Goal: Task Accomplishment & Management: Manage account settings

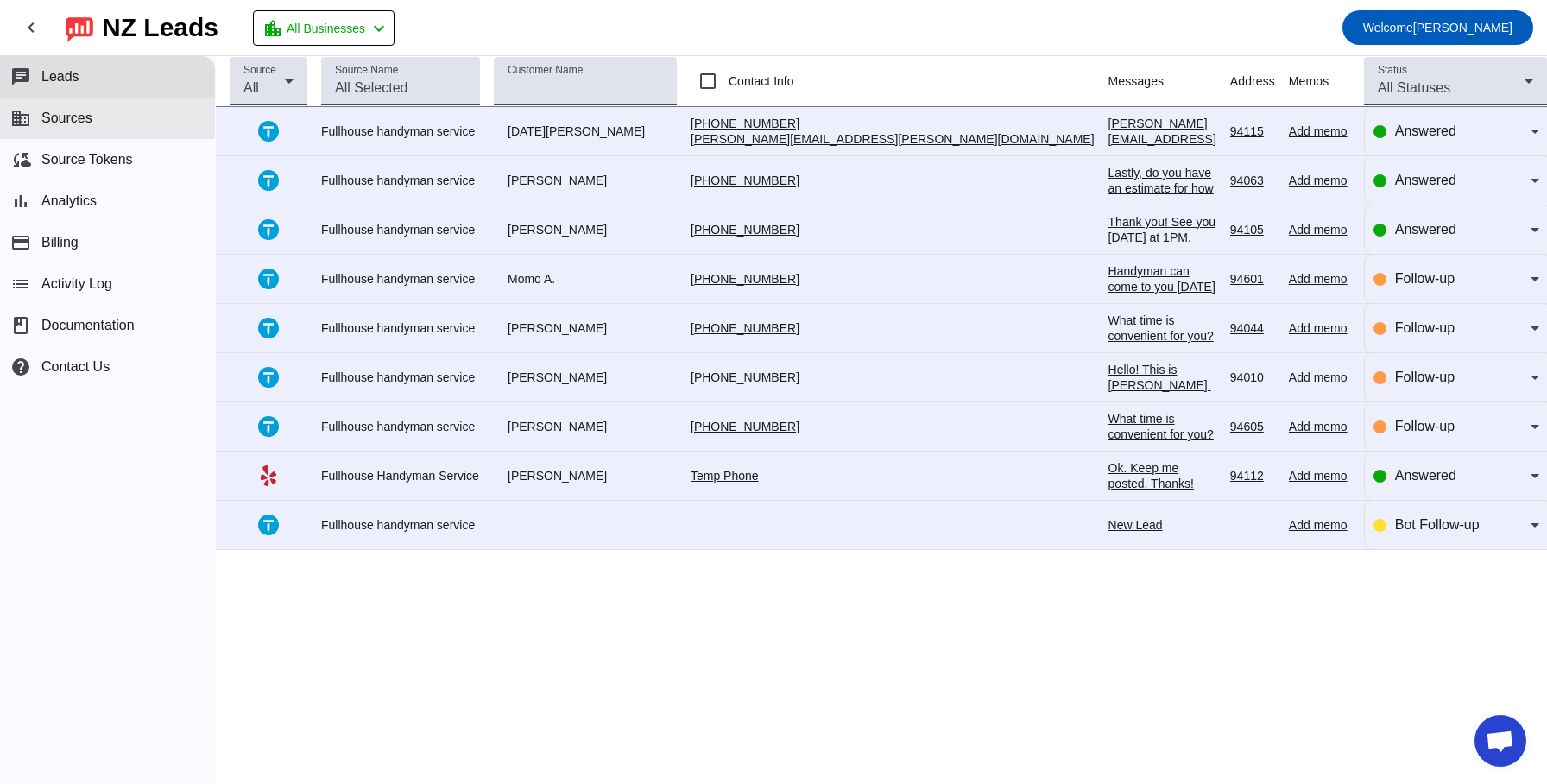
click at [58, 116] on span "Sources" at bounding box center [67, 119] width 51 height 16
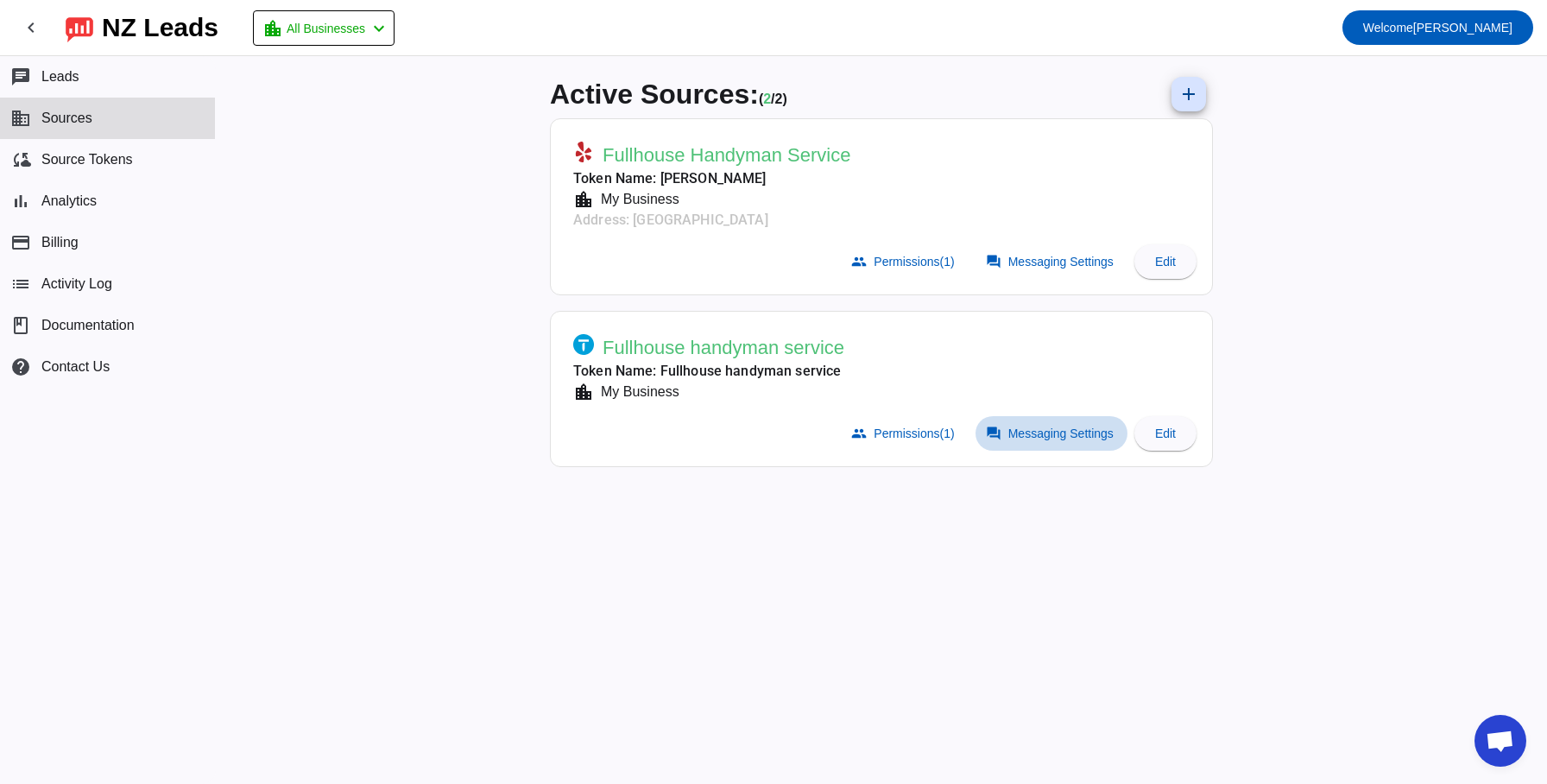
click at [1041, 437] on span "Messaging Settings" at bounding box center [1060, 434] width 105 height 14
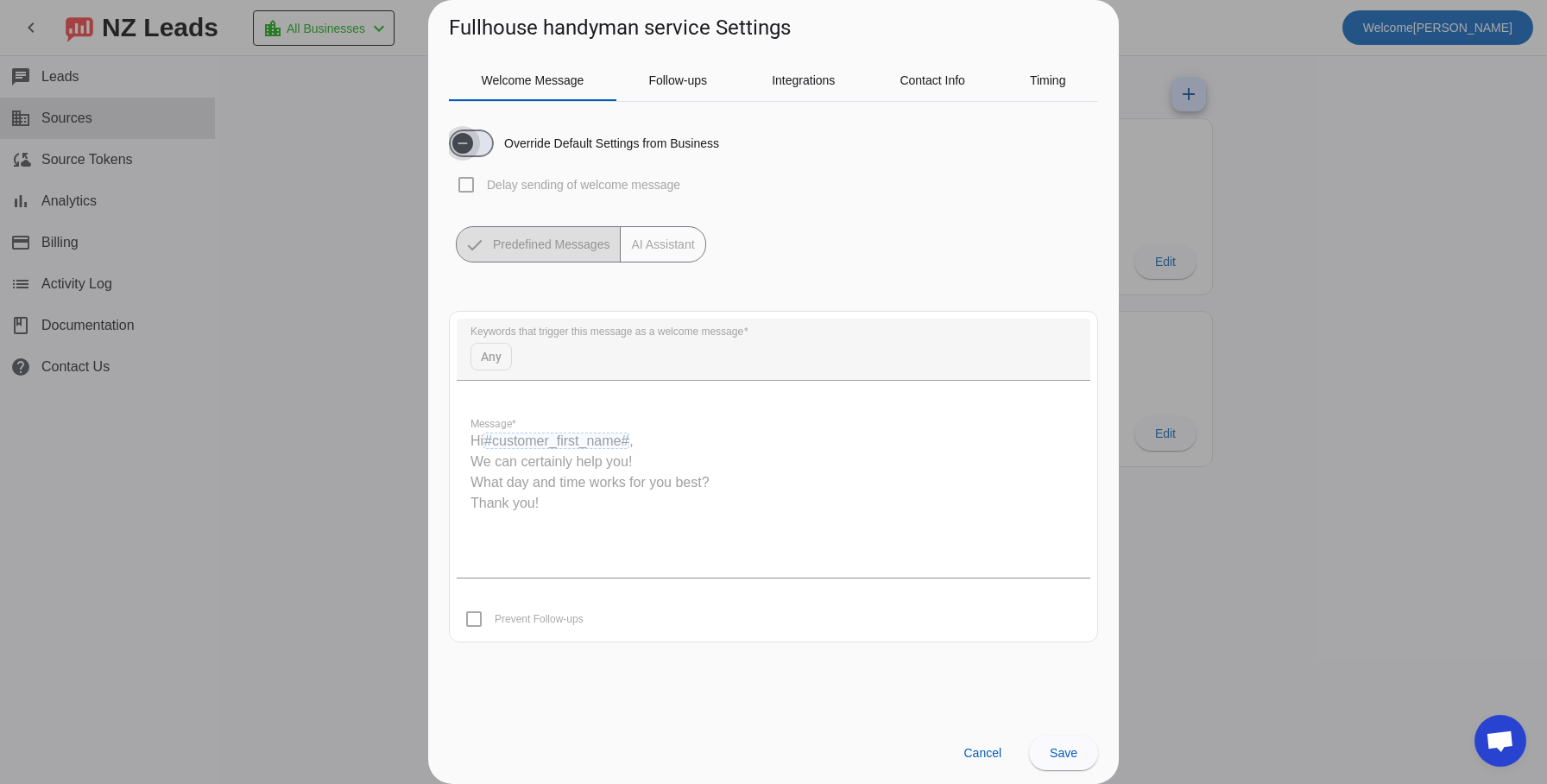
click at [489, 143] on span "button" at bounding box center [471, 142] width 45 height 27
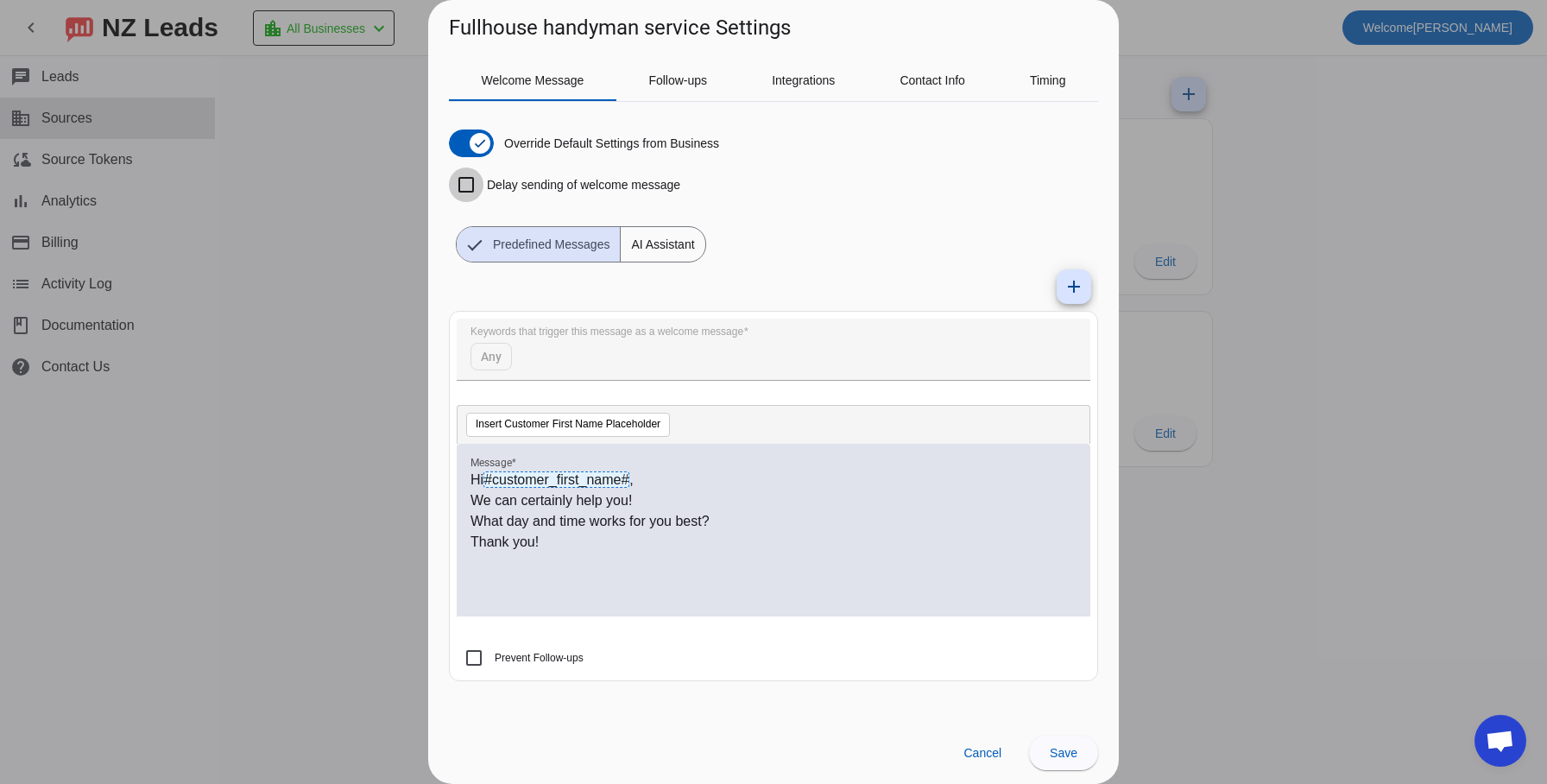
click at [458, 193] on input "Delay sending of welcome message" at bounding box center [466, 184] width 35 height 35
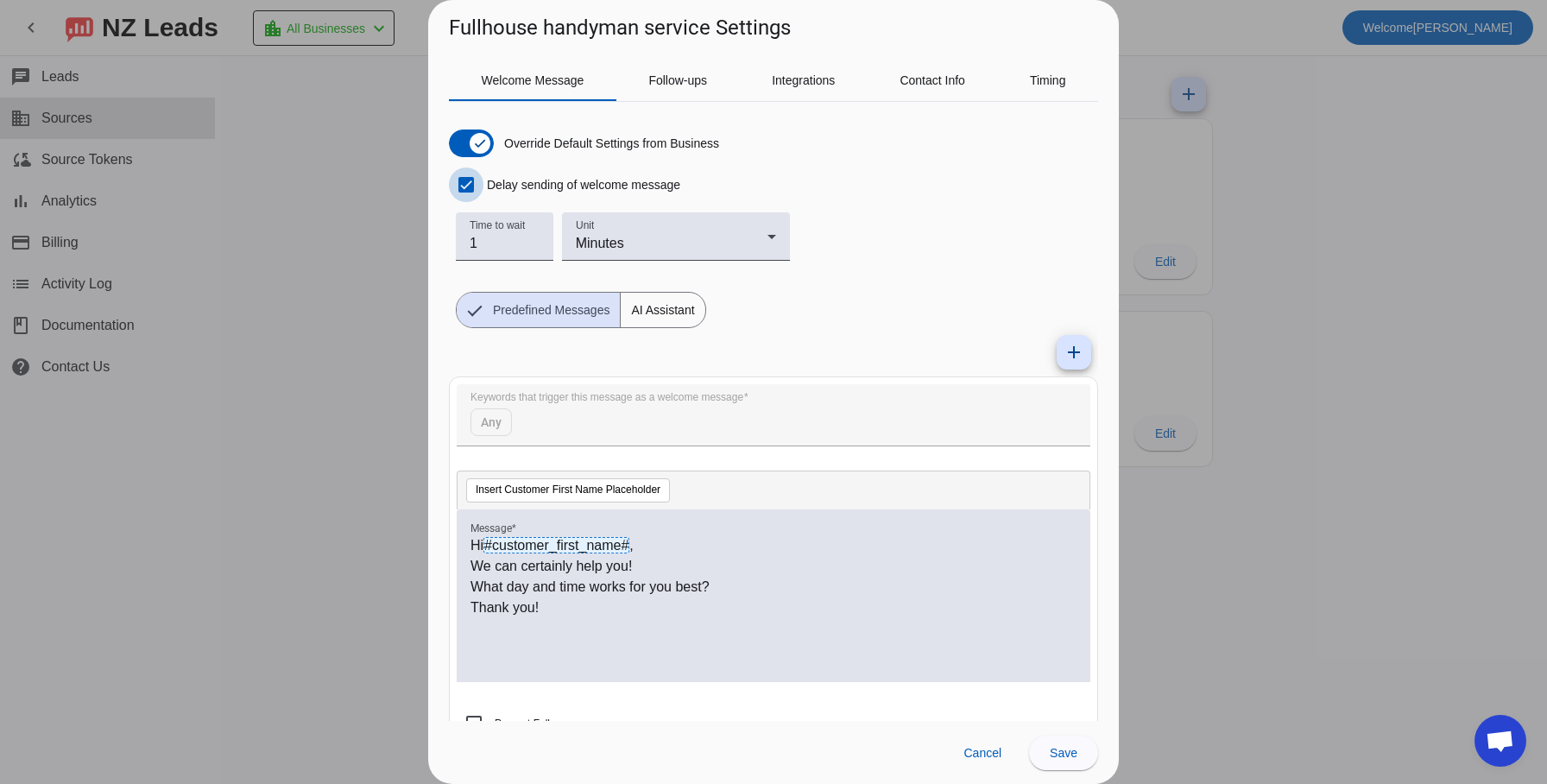
click at [458, 193] on input "Delay sending of welcome message" at bounding box center [466, 184] width 35 height 35
checkbox input "false"
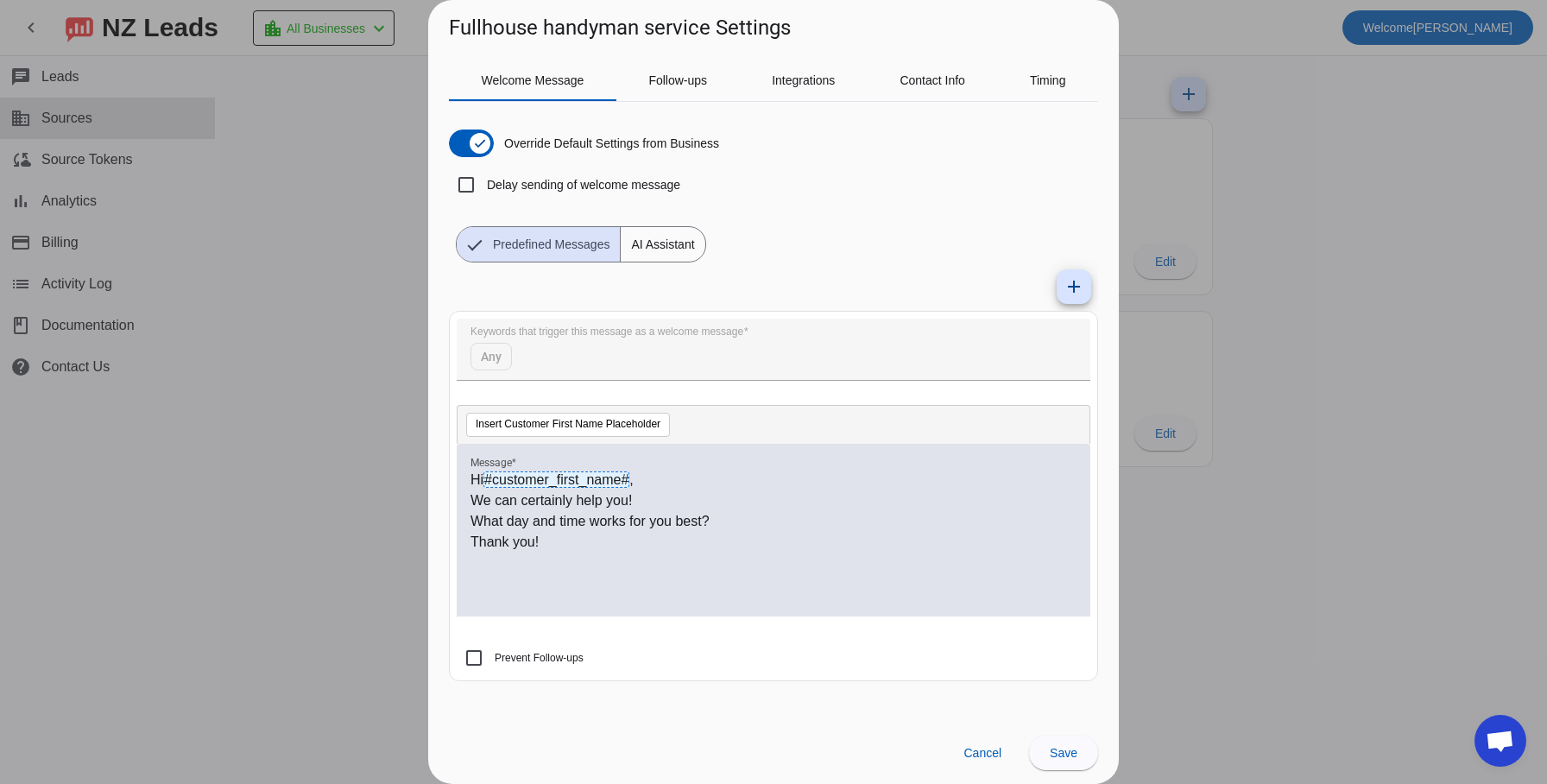
drag, startPoint x: 473, startPoint y: 501, endPoint x: 752, endPoint y: 524, distance: 279.9
click at [752, 524] on div "Hi #customer_first_name# , We can certainly help you! What day and time works f…" at bounding box center [774, 540] width 606 height 140
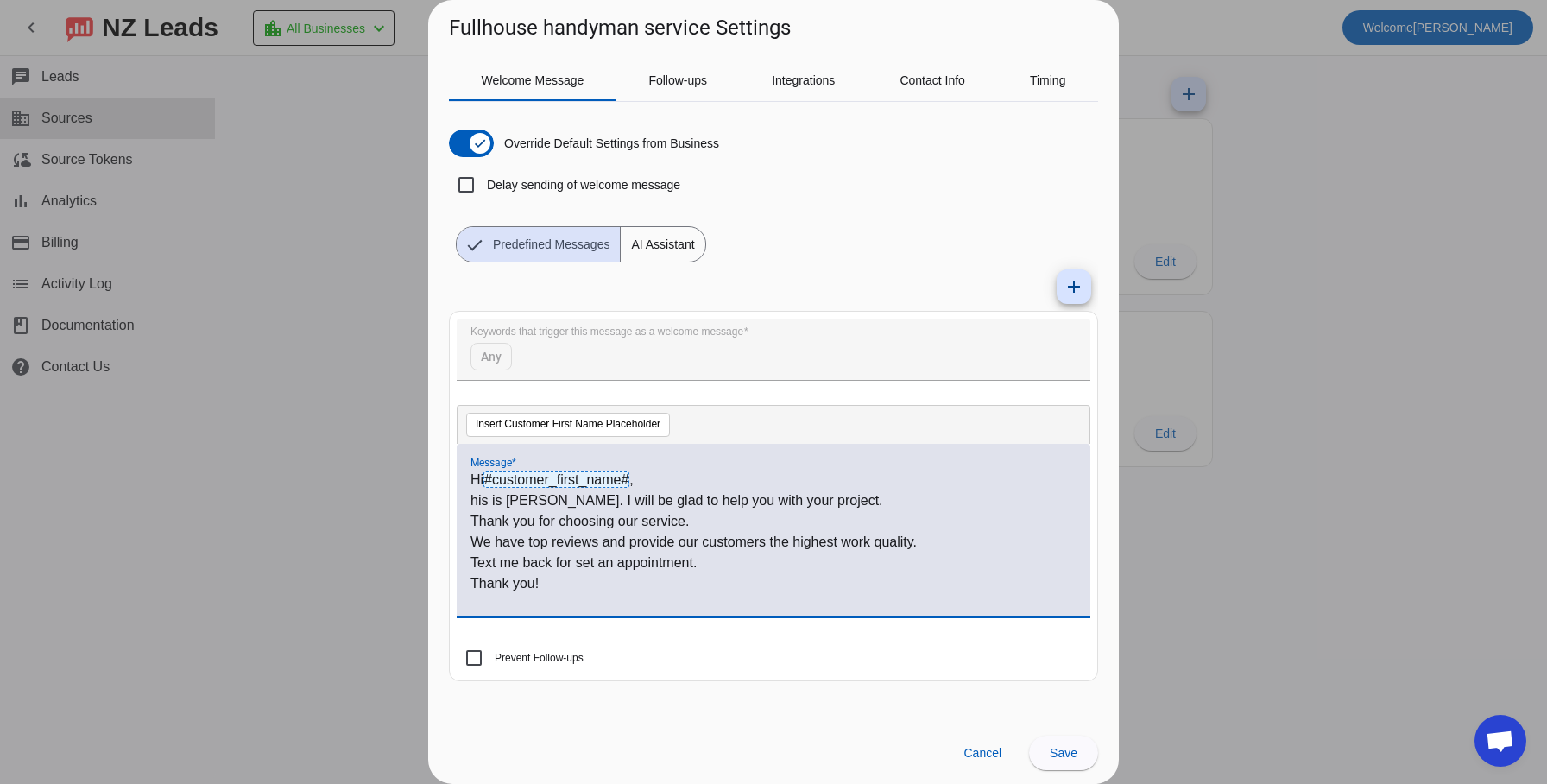
click at [469, 500] on div "Hi #customer_first_name# , his is [PERSON_NAME]. I will be glad to help you wit…" at bounding box center [774, 529] width 634 height 173
click at [474, 503] on p "his is [PERSON_NAME]. I will be glad to help you with your project." at bounding box center [774, 500] width 606 height 20
drag, startPoint x: 517, startPoint y: 497, endPoint x: 552, endPoint y: 498, distance: 35.0
click at [552, 498] on p "This is [PERSON_NAME]. I will be glad to help you with your project." at bounding box center [774, 500] width 606 height 20
click at [484, 479] on p "Hi #customer_first_name# ," at bounding box center [774, 480] width 606 height 20
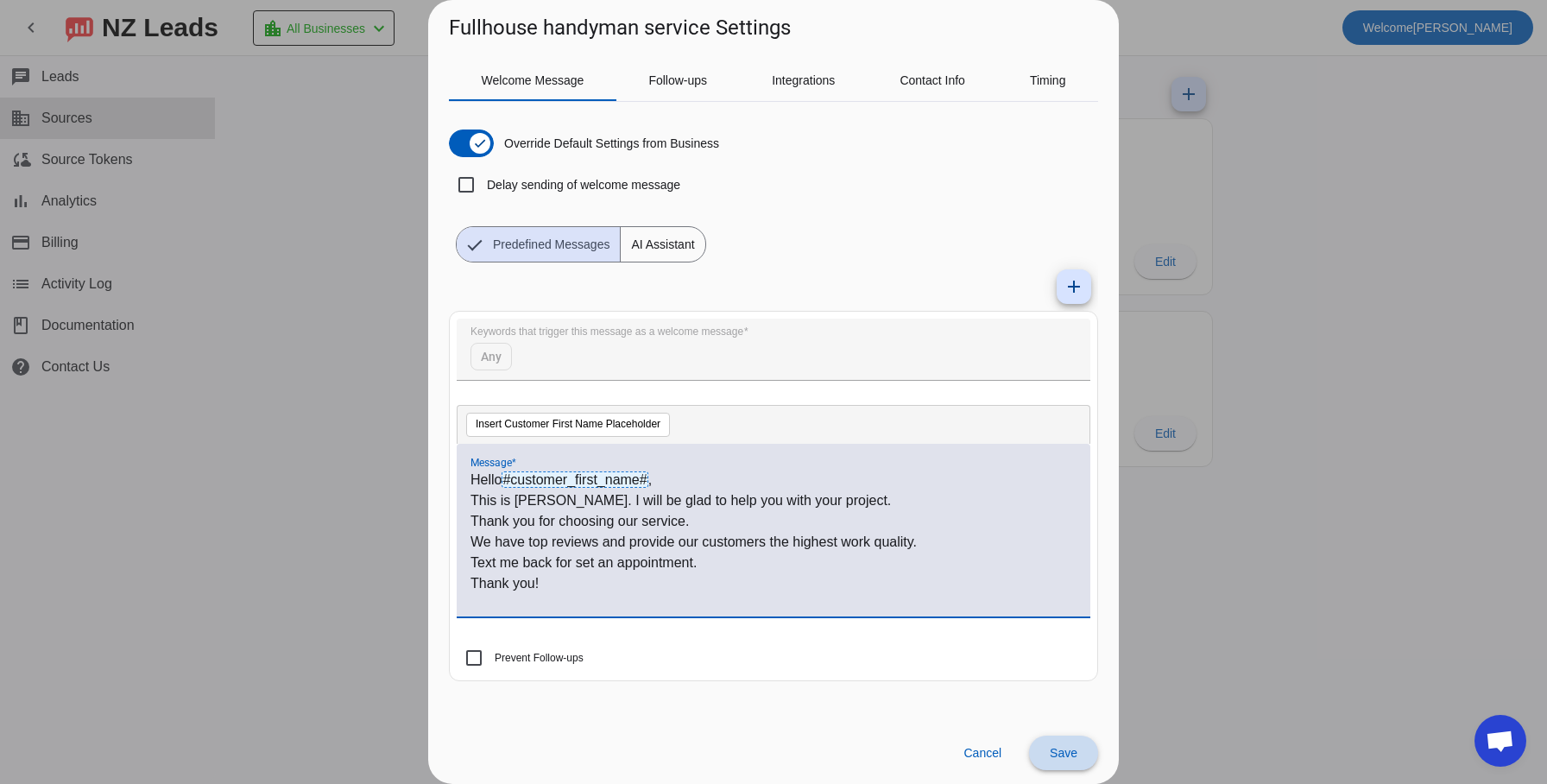
click at [1077, 750] on span at bounding box center [1064, 752] width 69 height 42
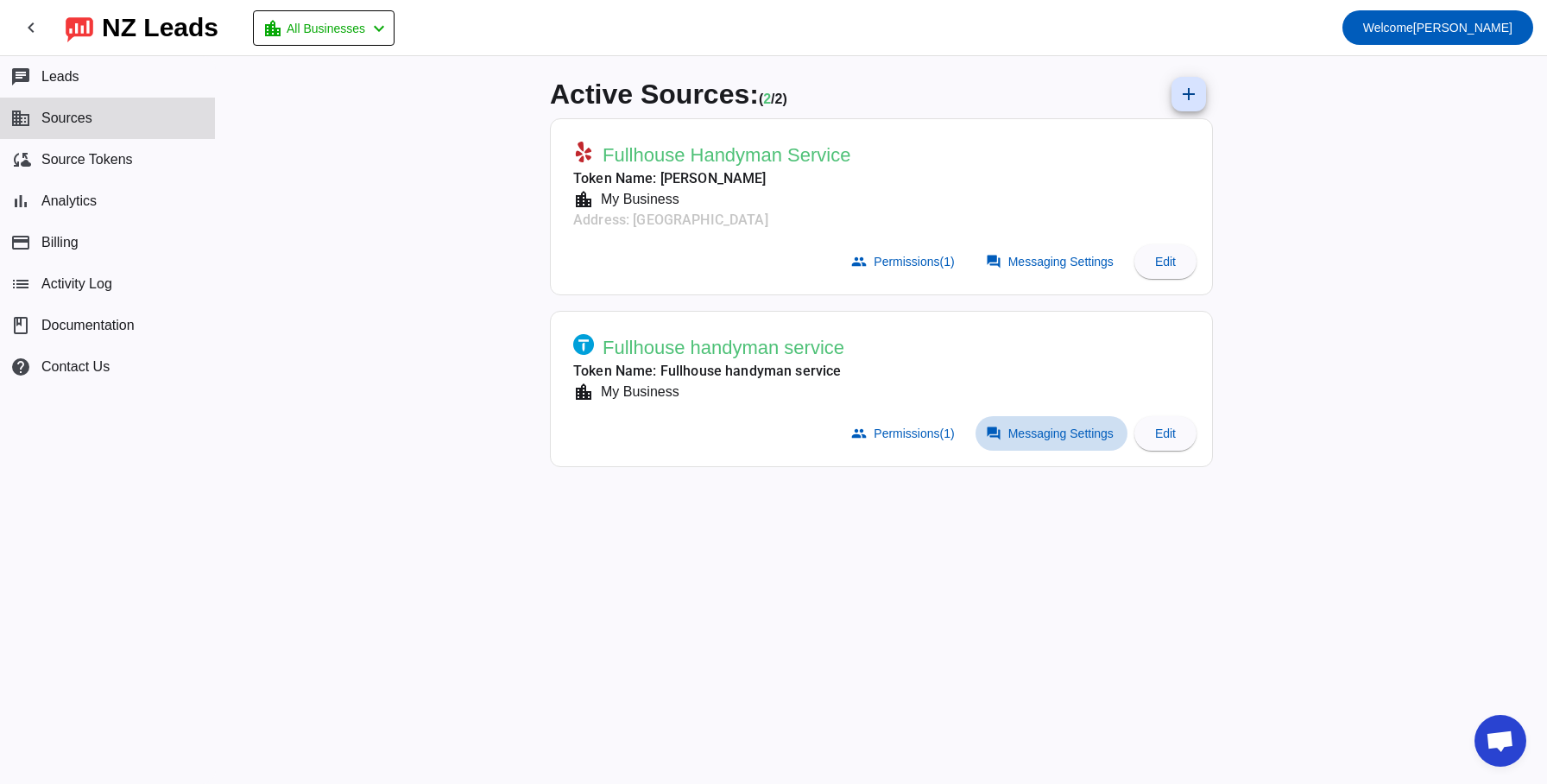
click at [1053, 429] on span "Messaging Settings" at bounding box center [1060, 434] width 105 height 14
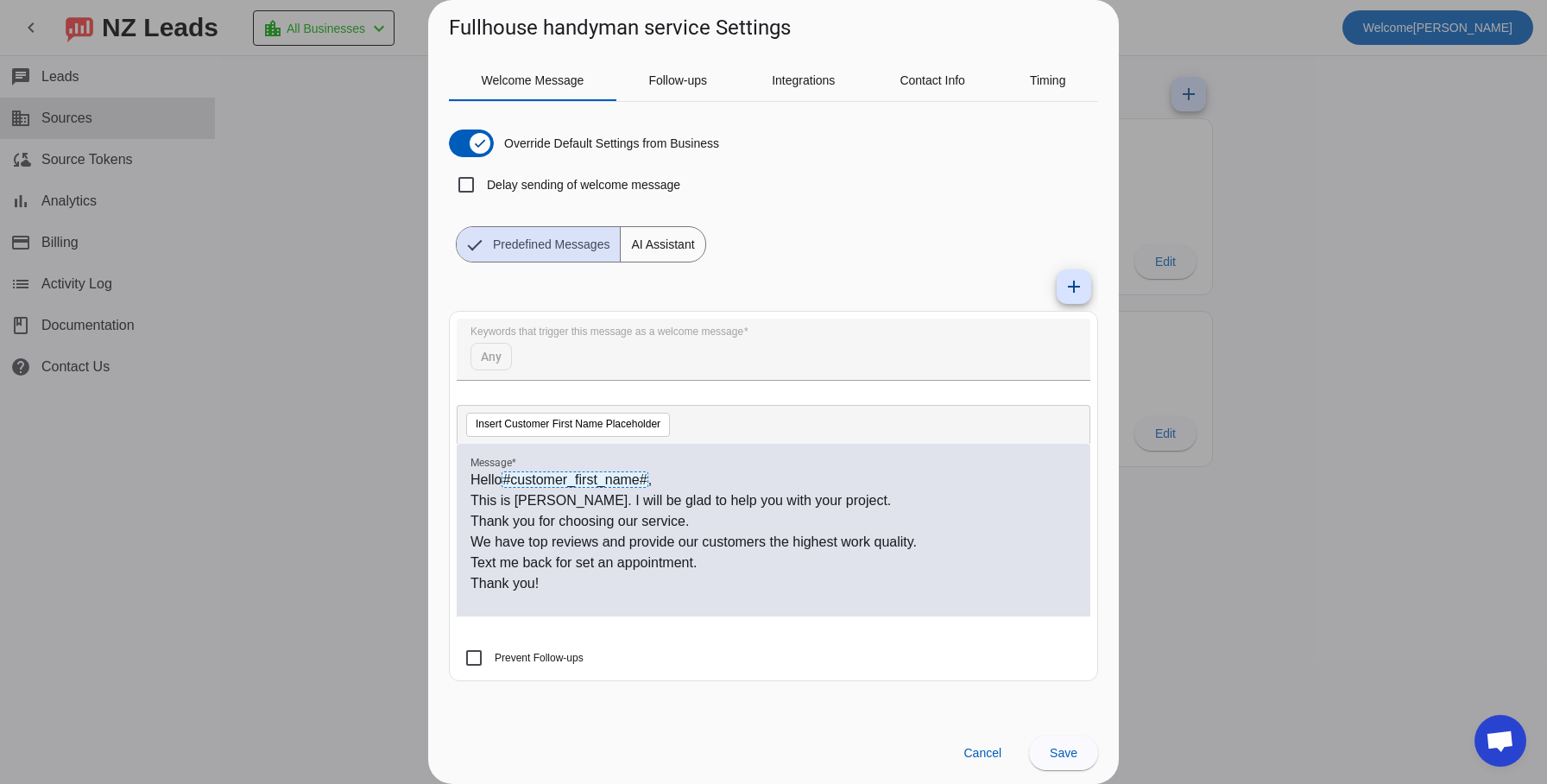
click at [383, 476] on div at bounding box center [774, 392] width 1547 height 784
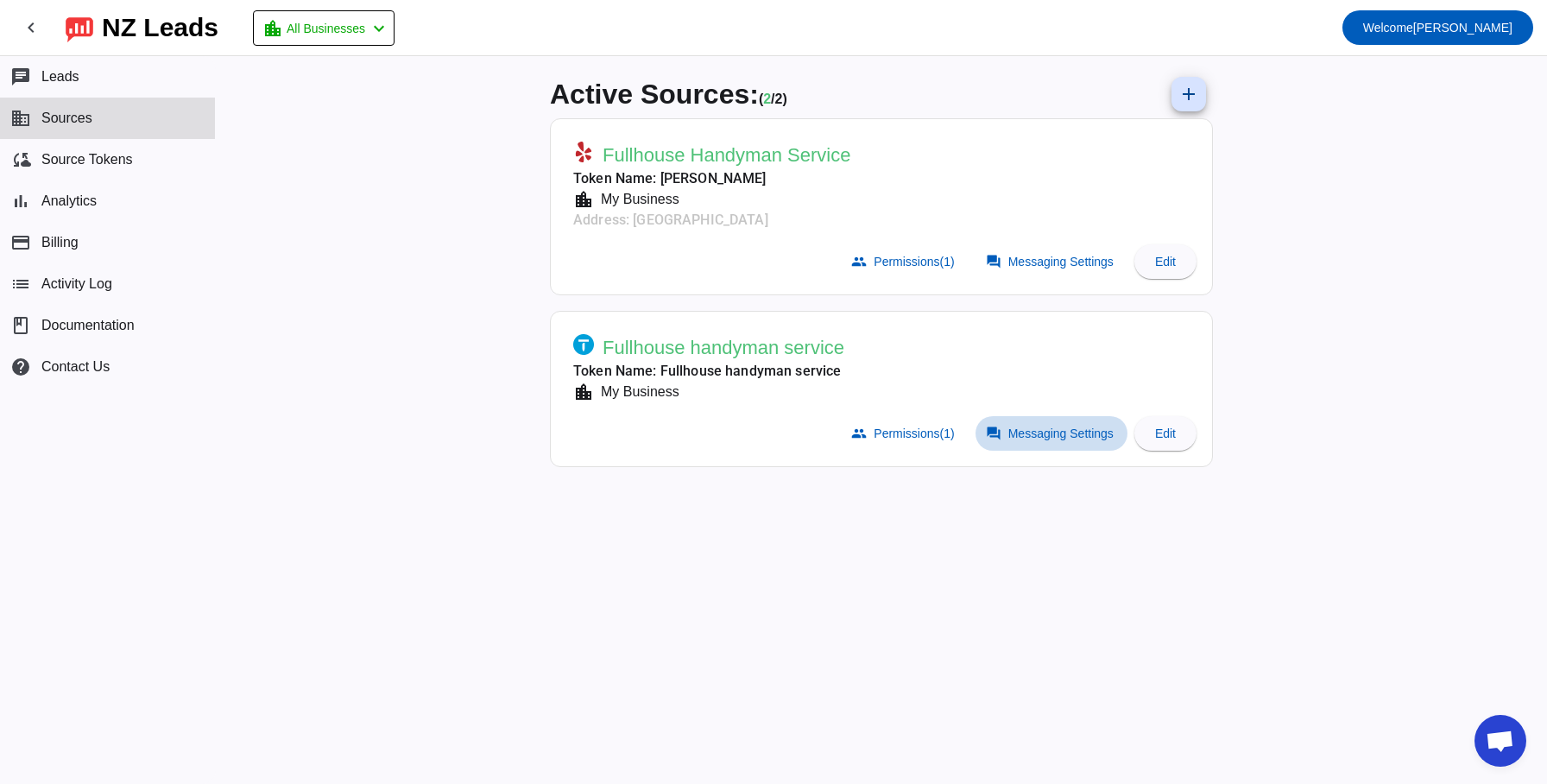
click at [1047, 433] on span "Messaging Settings" at bounding box center [1060, 434] width 105 height 14
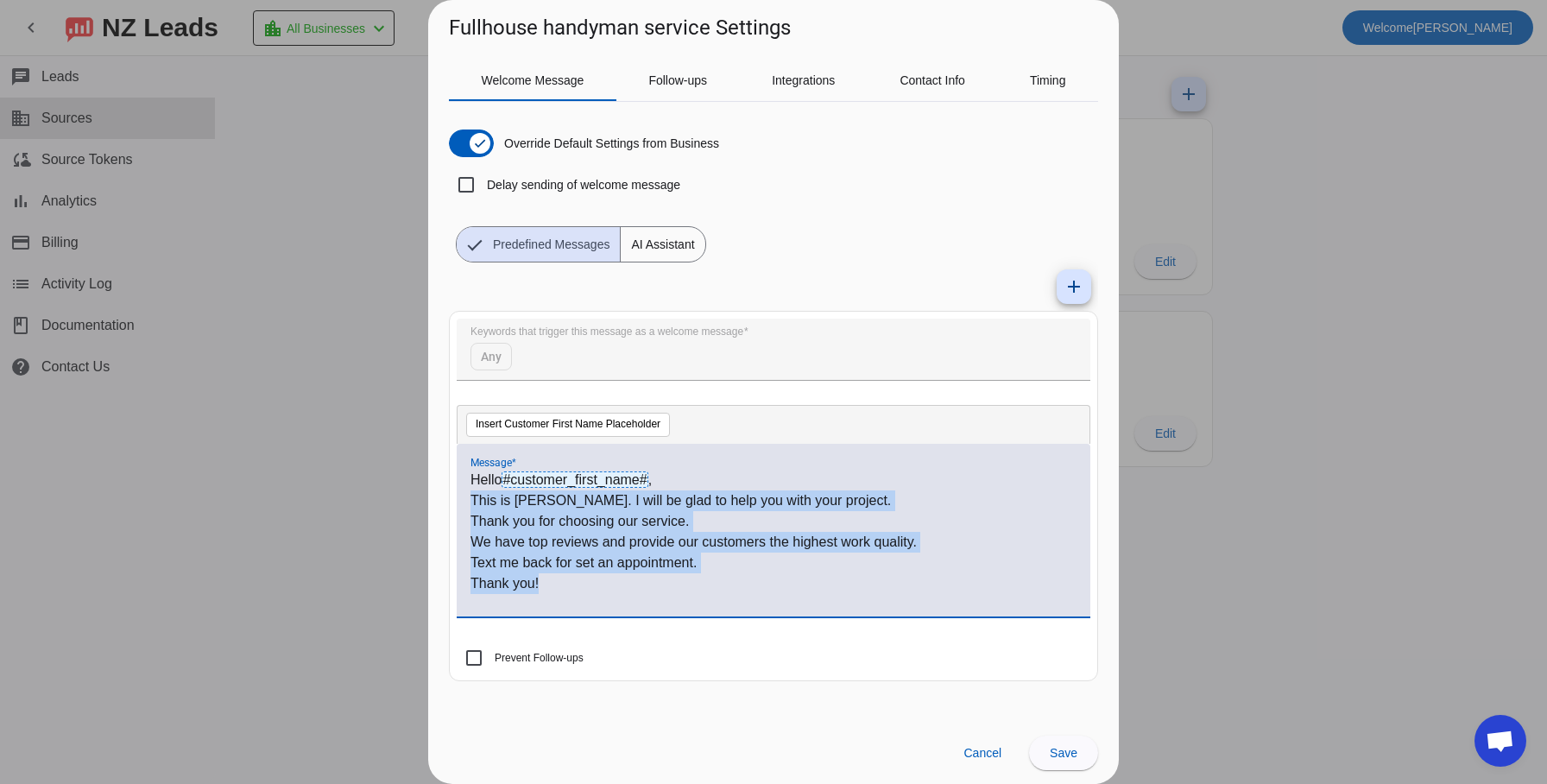
drag, startPoint x: 474, startPoint y: 502, endPoint x: 585, endPoint y: 586, distance: 139.2
click at [585, 586] on div "Hello #customer_first_name# , This is [PERSON_NAME]. I will be glad to help you…" at bounding box center [774, 540] width 606 height 140
copy div "This is [PERSON_NAME]. I will be glad to help you with your project. Thank you …"
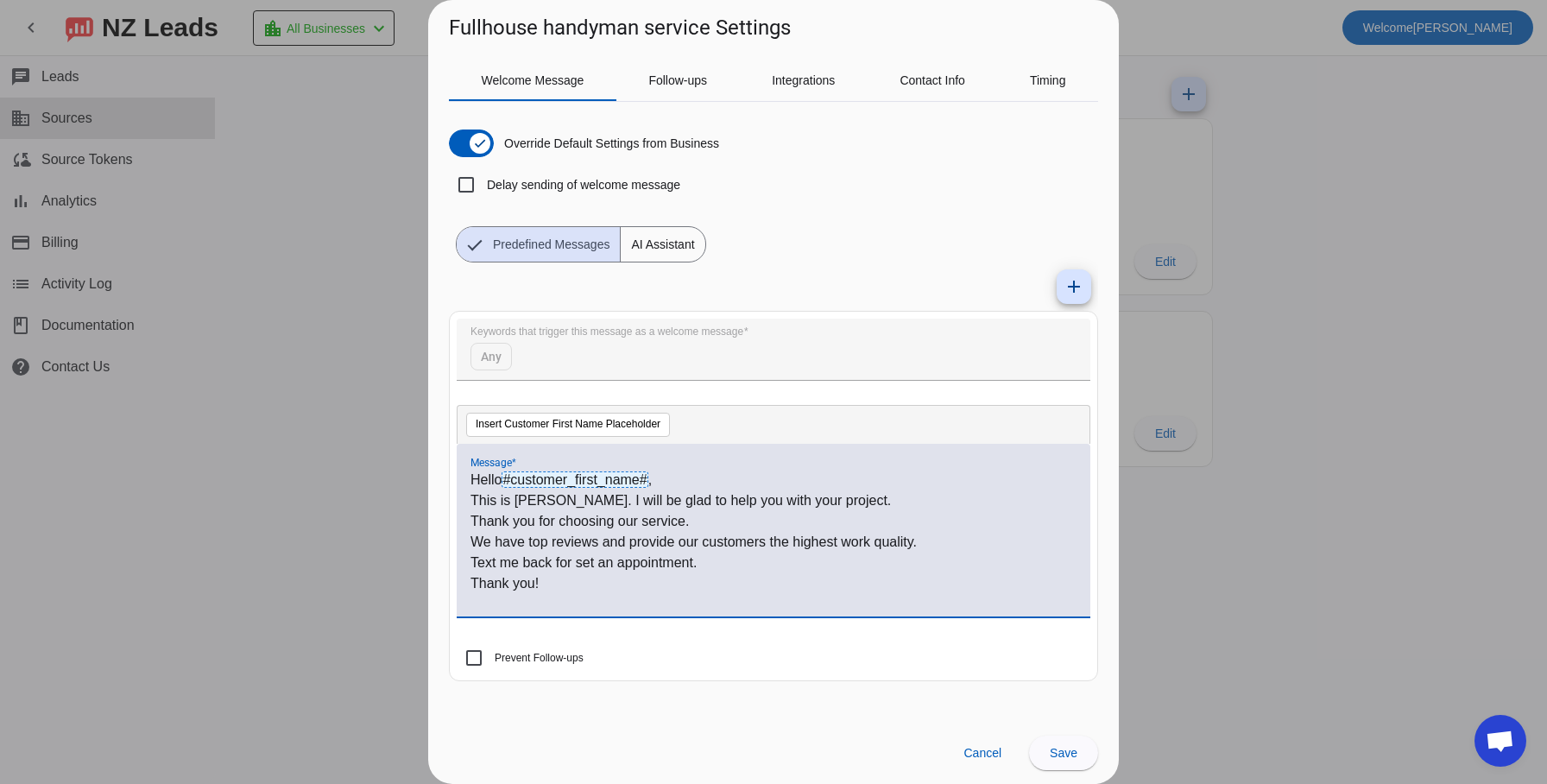
click at [1269, 266] on div at bounding box center [774, 392] width 1547 height 784
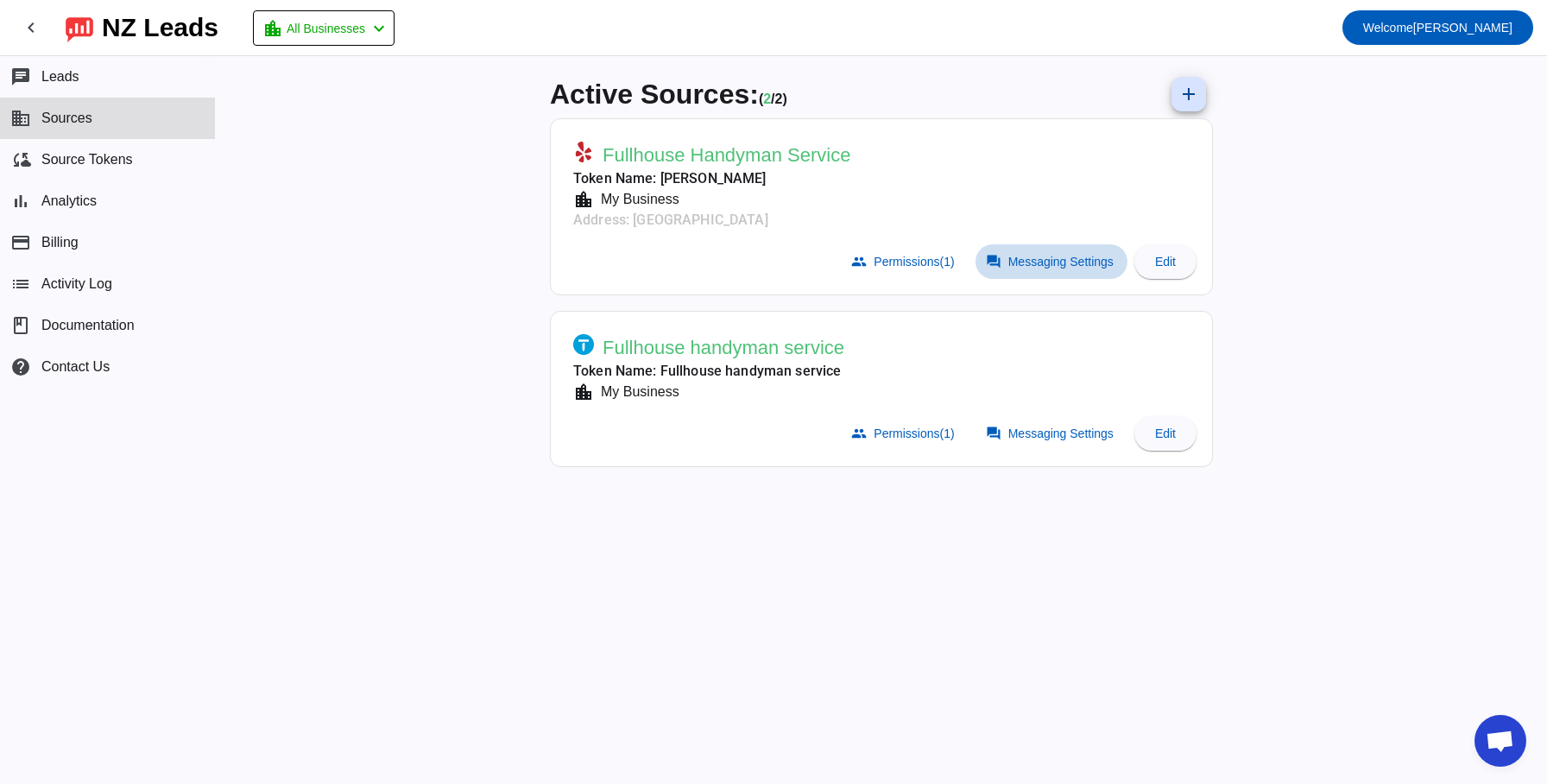
click at [1051, 255] on span "Messaging Settings" at bounding box center [1060, 262] width 105 height 14
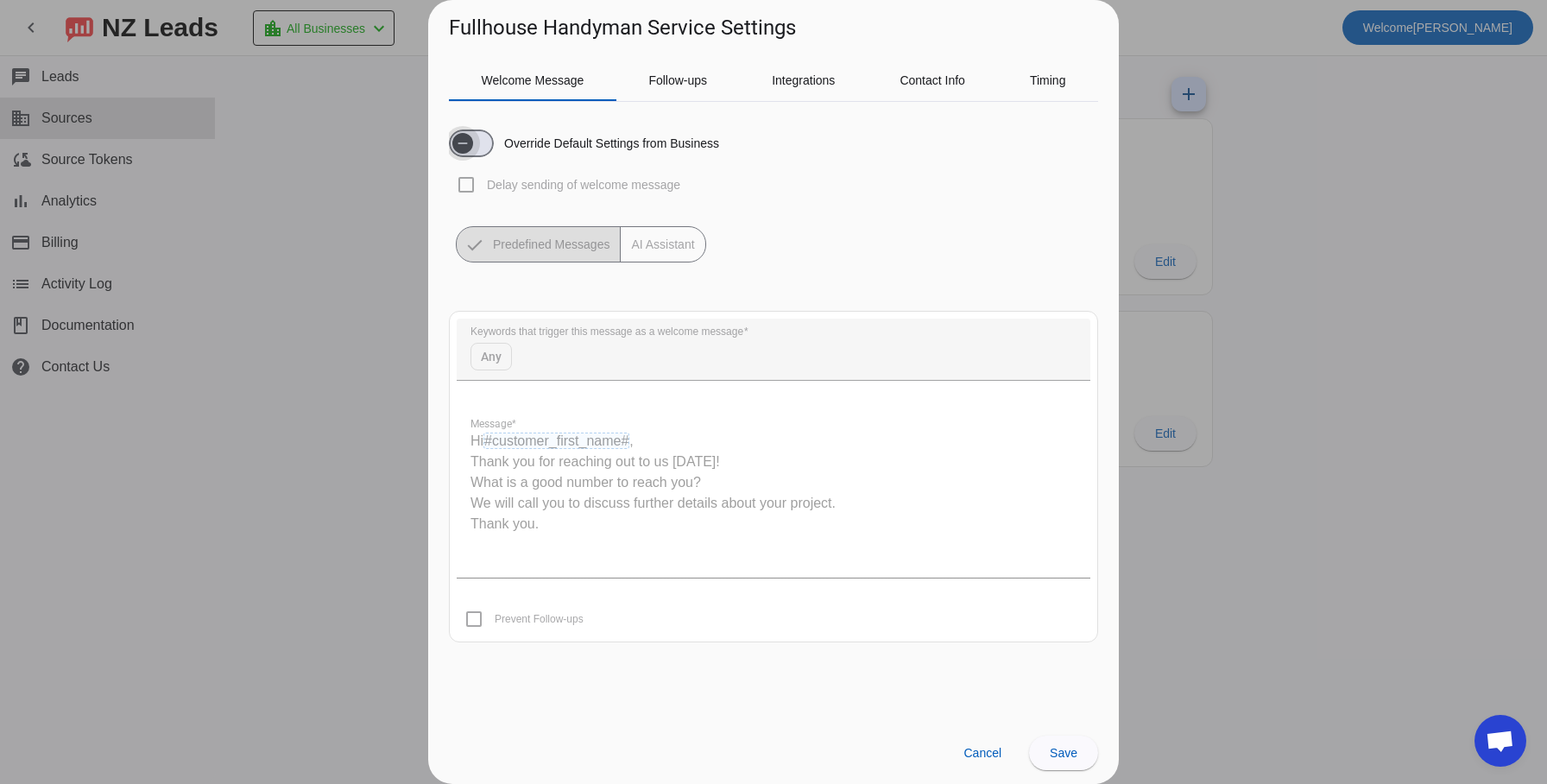
click at [487, 146] on span "button" at bounding box center [471, 142] width 45 height 27
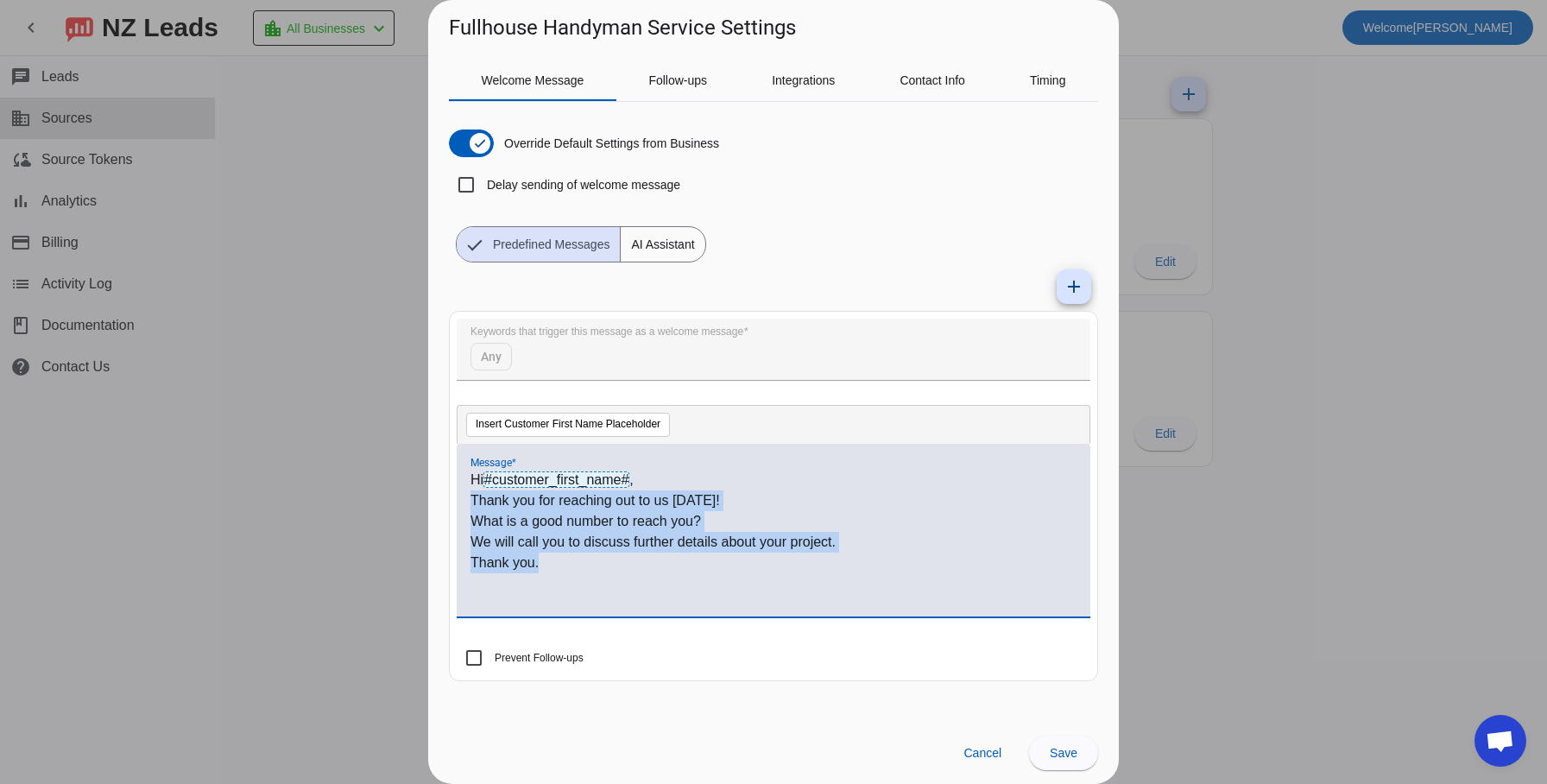
drag, startPoint x: 473, startPoint y: 502, endPoint x: 587, endPoint y: 577, distance: 136.5
click at [587, 578] on div "Hi #customer_first_name# , Thank you for reaching out to us [DATE]! What is a g…" at bounding box center [774, 540] width 606 height 140
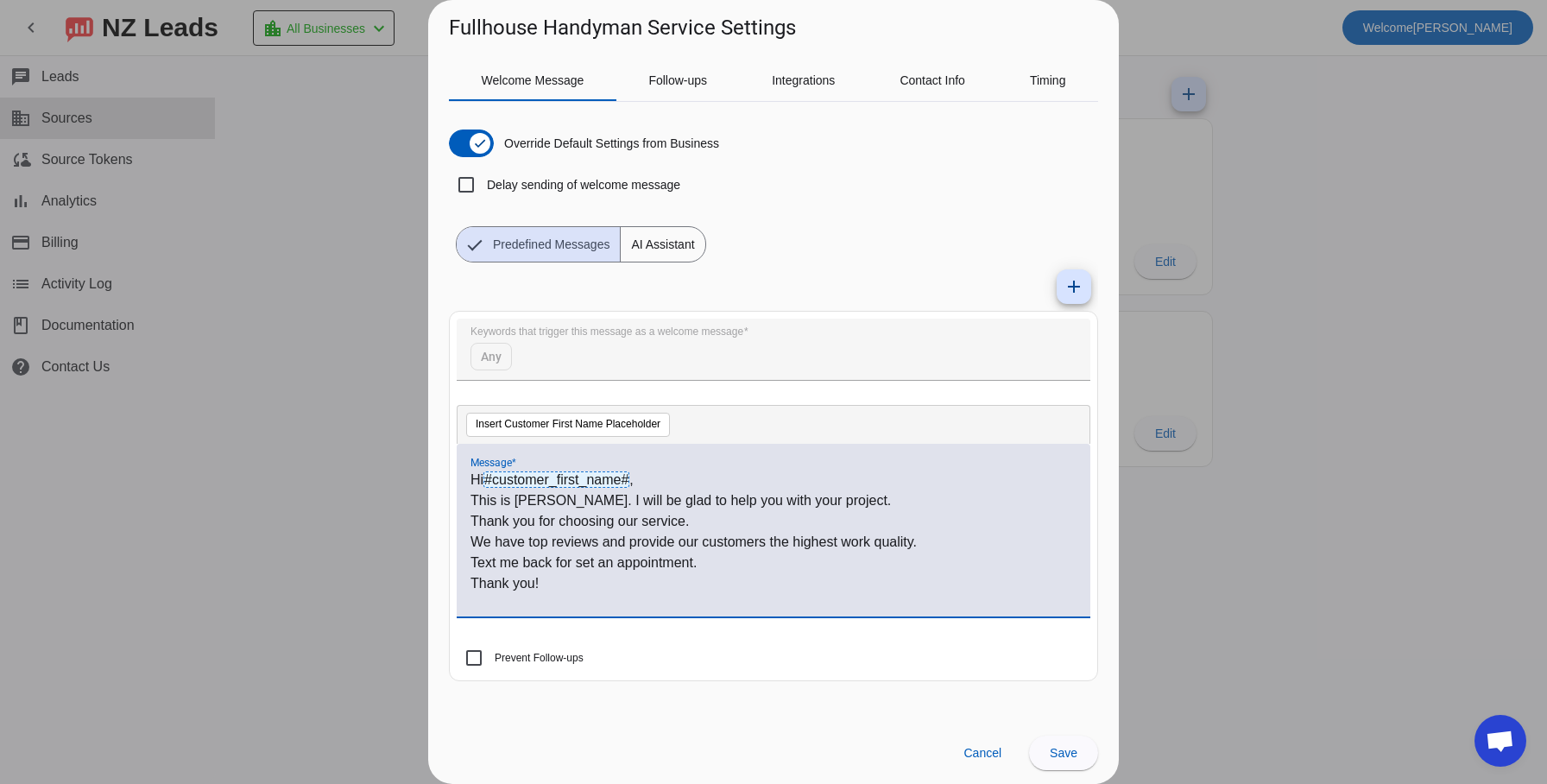
click at [484, 480] on p "Hi #customer_first_name# ," at bounding box center [774, 480] width 606 height 20
click at [1065, 753] on span "Save" at bounding box center [1063, 753] width 27 height 14
